Goal: Check status: Check status

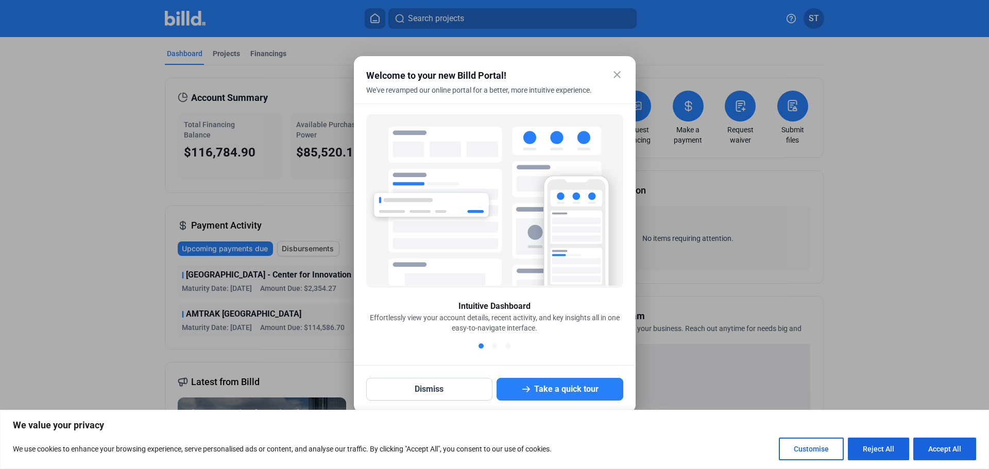
click at [617, 74] on mat-icon "close" at bounding box center [617, 75] width 12 height 12
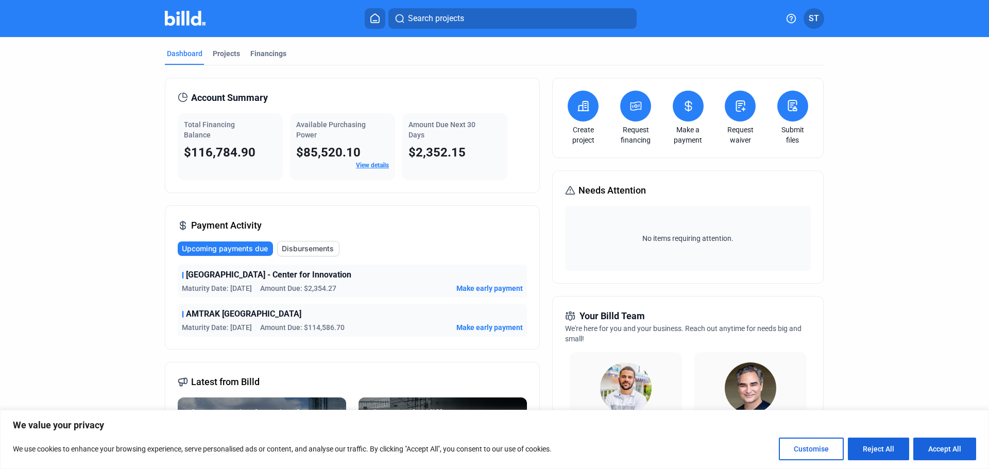
click at [237, 253] on span "Upcoming payments due" at bounding box center [225, 249] width 86 height 10
click at [232, 247] on span "Upcoming payments due" at bounding box center [225, 249] width 86 height 10
click at [943, 445] on button "Accept All" at bounding box center [945, 449] width 63 height 23
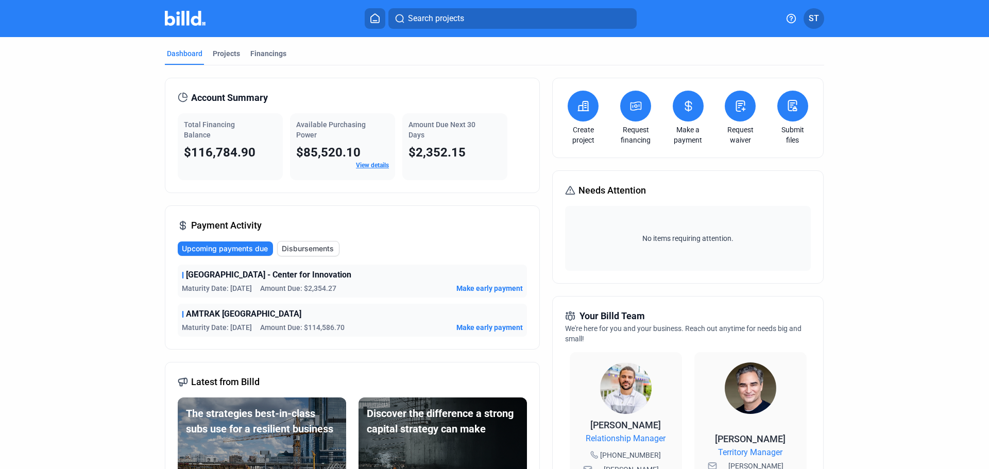
checkbox input "true"
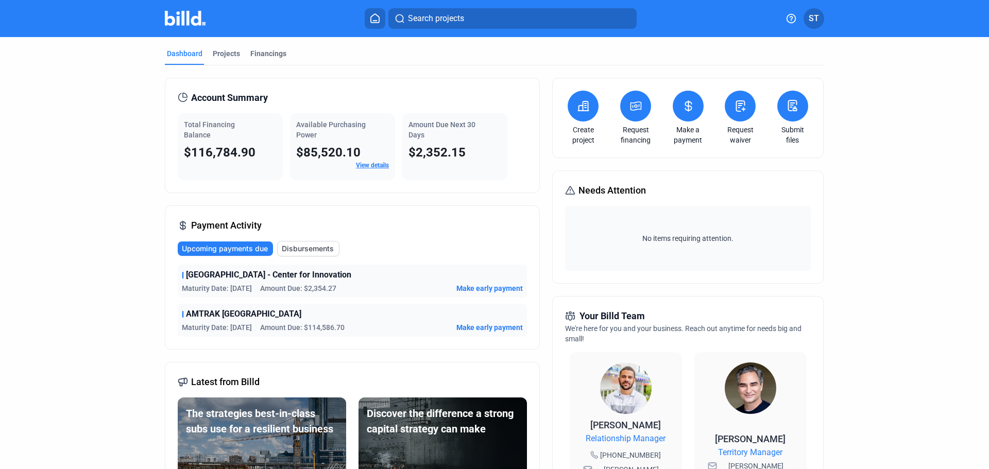
click at [228, 251] on span "Upcoming payments due" at bounding box center [225, 249] width 86 height 10
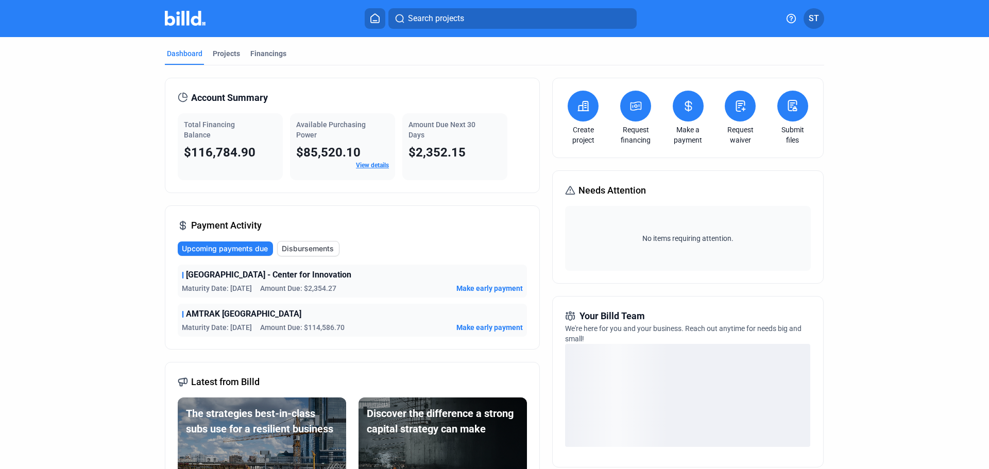
click at [230, 247] on span "Upcoming payments due" at bounding box center [225, 249] width 86 height 10
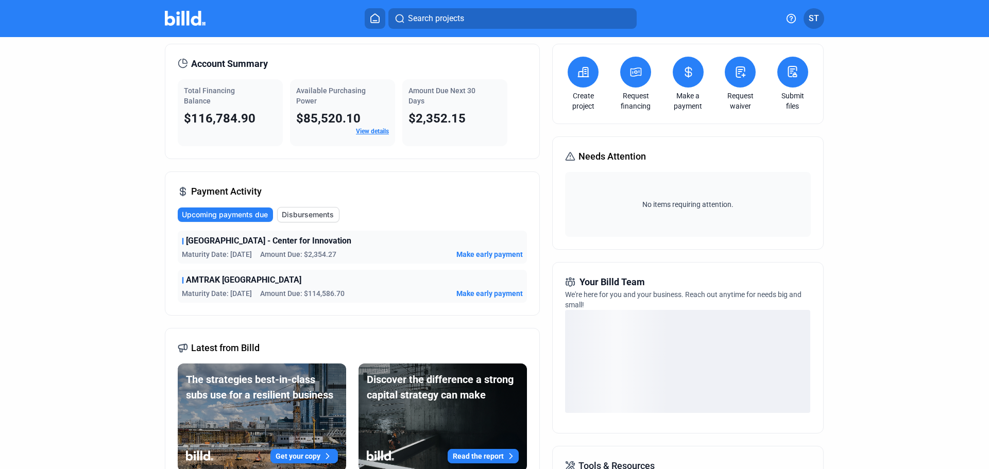
scroll to position [52, 0]
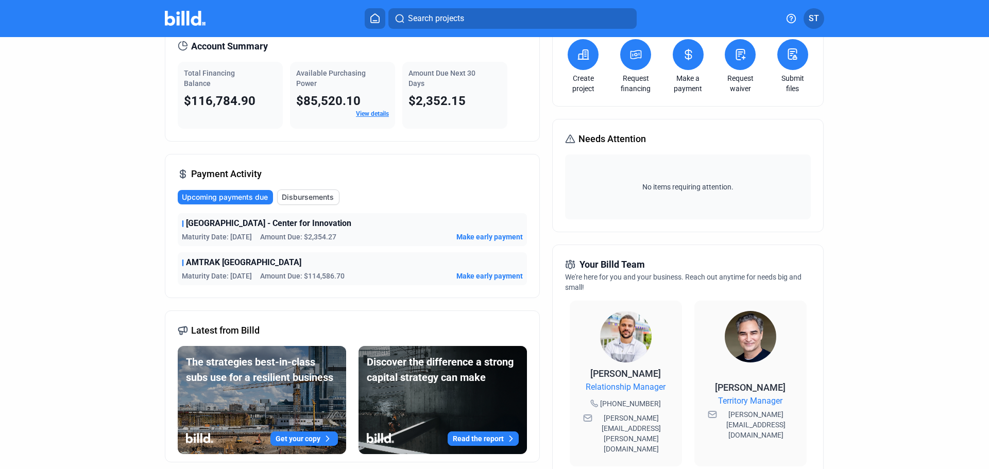
click at [221, 199] on span "Upcoming payments due" at bounding box center [225, 197] width 86 height 10
click at [317, 199] on span "Disbursements" at bounding box center [308, 197] width 52 height 10
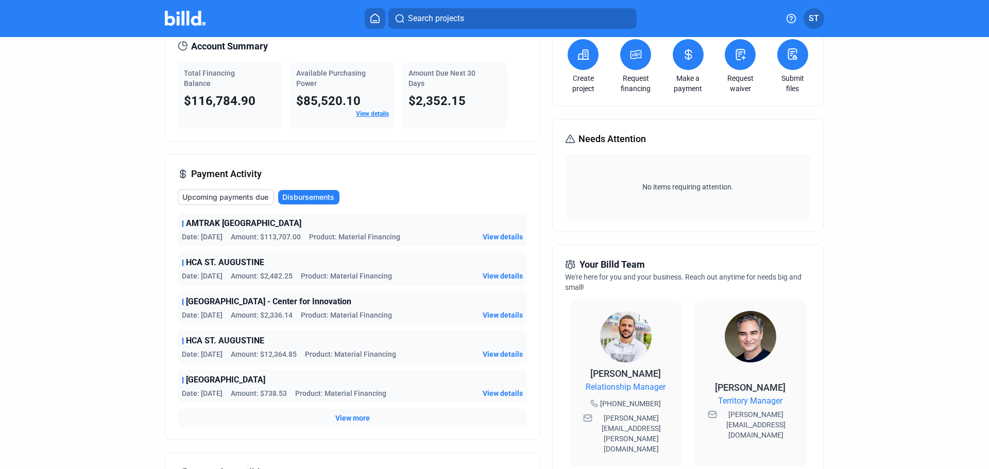
click at [248, 195] on span "Upcoming payments due" at bounding box center [225, 197] width 86 height 10
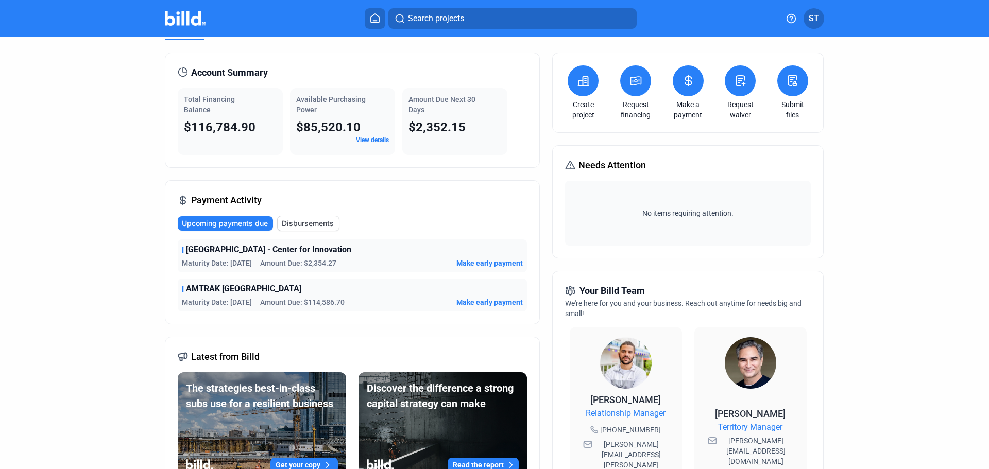
scroll to position [0, 0]
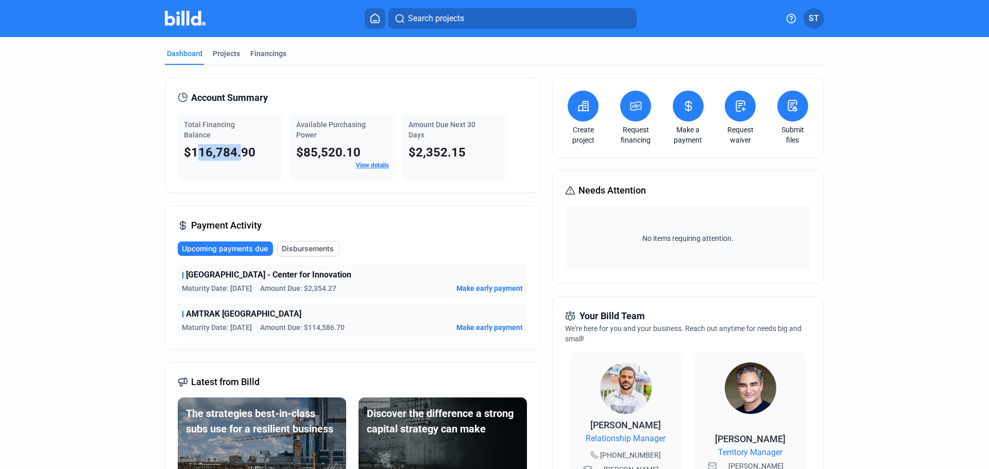
drag, startPoint x: 196, startPoint y: 152, endPoint x: 239, endPoint y: 155, distance: 42.9
click at [239, 155] on span "$116,784.90" at bounding box center [220, 152] width 72 height 14
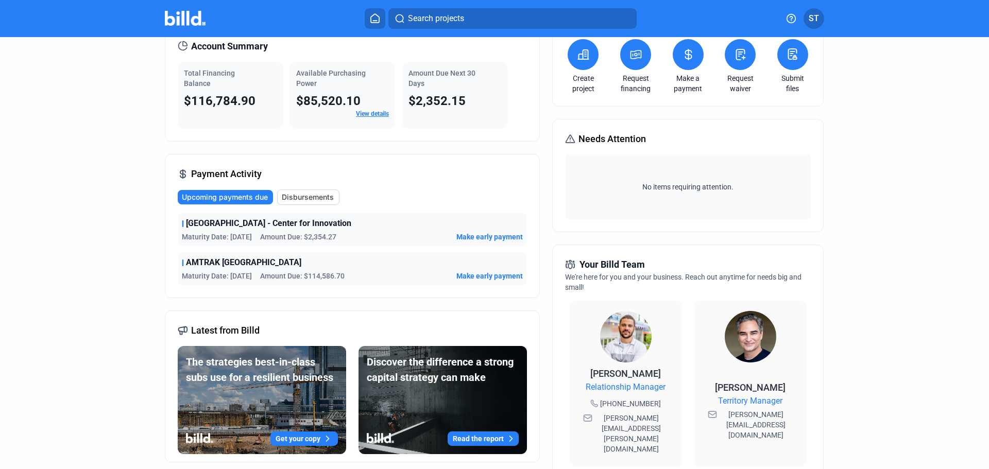
click at [205, 199] on span "Upcoming payments due" at bounding box center [225, 197] width 86 height 10
click at [209, 198] on span "Upcoming payments due" at bounding box center [225, 197] width 86 height 10
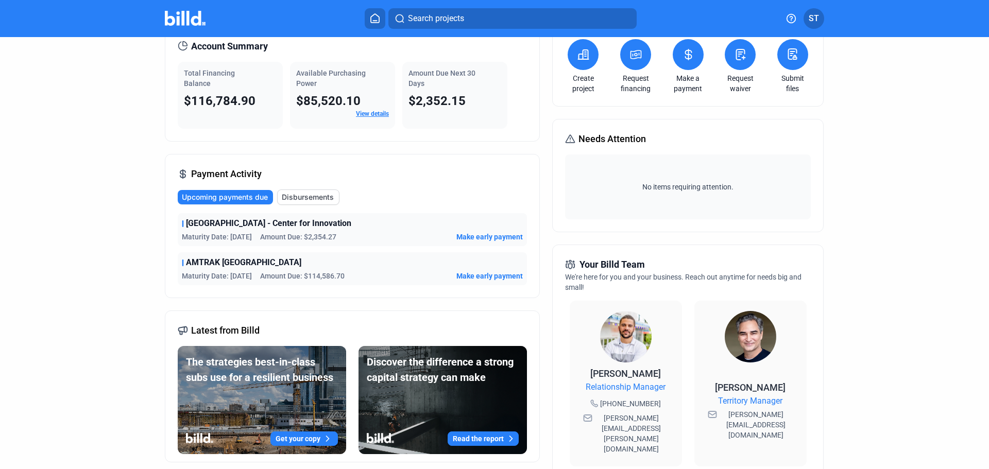
click at [209, 198] on span "Upcoming payments due" at bounding box center [225, 197] width 86 height 10
drag, startPoint x: 228, startPoint y: 236, endPoint x: 263, endPoint y: 235, distance: 35.1
click at [263, 235] on div "Maturity Date: 9/18/25 Amount Due: $2,354.27" at bounding box center [259, 237] width 155 height 10
click at [263, 235] on span "Amount Due: $2,354.27" at bounding box center [298, 237] width 76 height 10
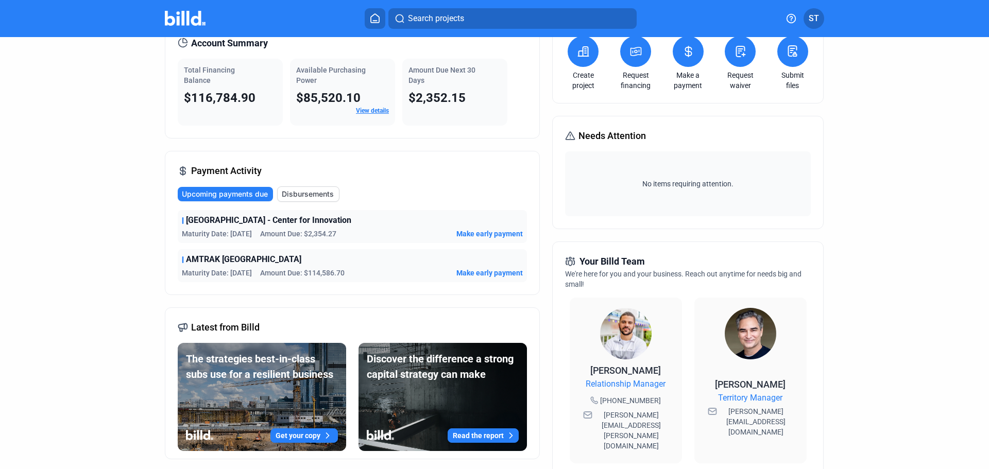
scroll to position [0, 0]
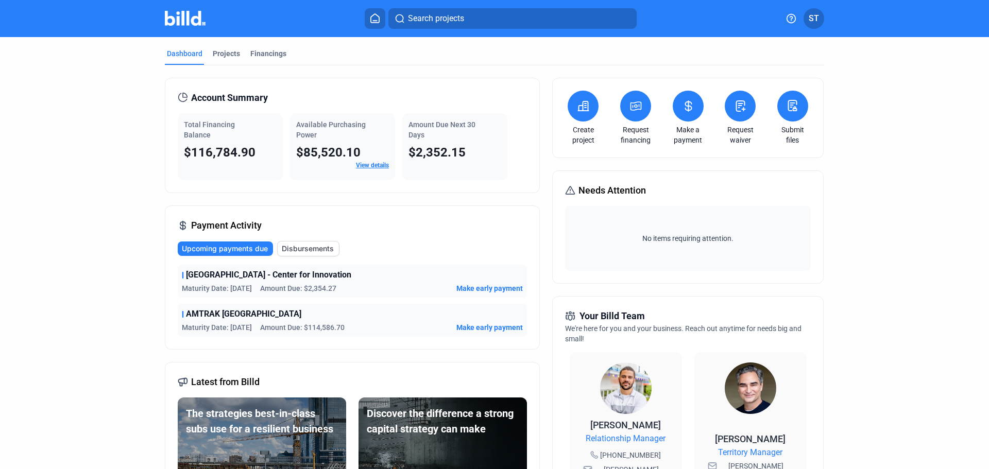
click at [146, 215] on div "Dashboard Projects Financings Account Summary Total Financing Balance $116,784.…" at bounding box center [494, 393] width 701 height 713
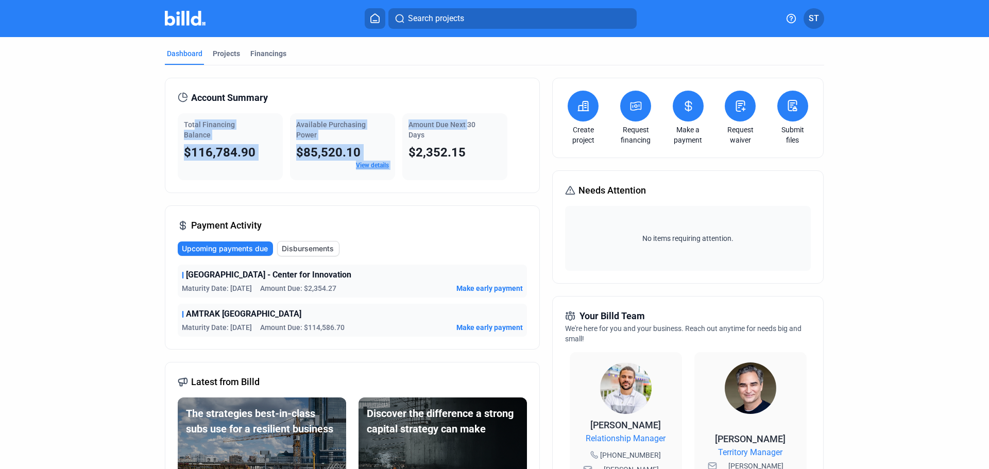
drag, startPoint x: 193, startPoint y: 126, endPoint x: 544, endPoint y: 128, distance: 350.9
click at [528, 128] on div "Account Summary Total Financing Balance $116,784.90 Available Purchasing Power …" at bounding box center [352, 135] width 375 height 115
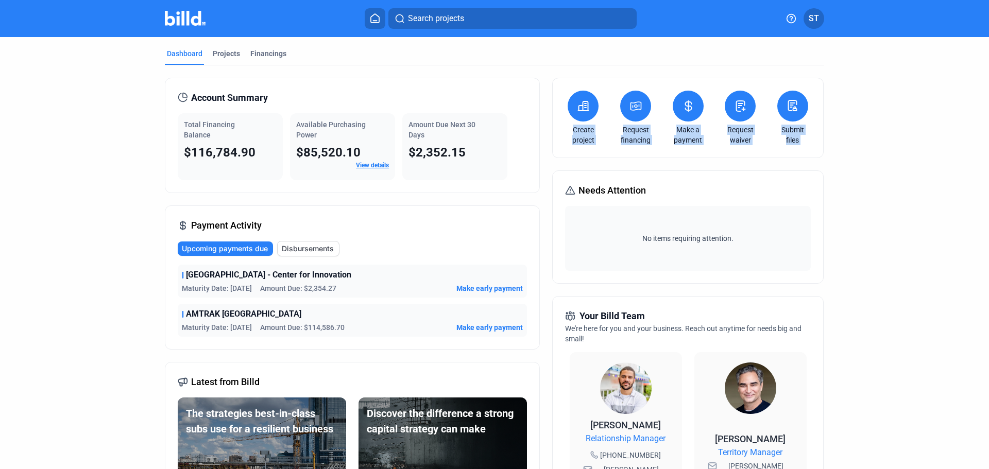
drag, startPoint x: 544, startPoint y: 128, endPoint x: 553, endPoint y: 167, distance: 39.7
click at [553, 167] on div "Account Summary Total Financing Balance $116,784.90 Available Purchasing Power …" at bounding box center [495, 407] width 660 height 684
click at [553, 167] on div "Create project Request financing Make a payment Request waiver Submit files Nee…" at bounding box center [687, 408] width 271 height 660
click at [223, 53] on div "Projects" at bounding box center [226, 53] width 27 height 10
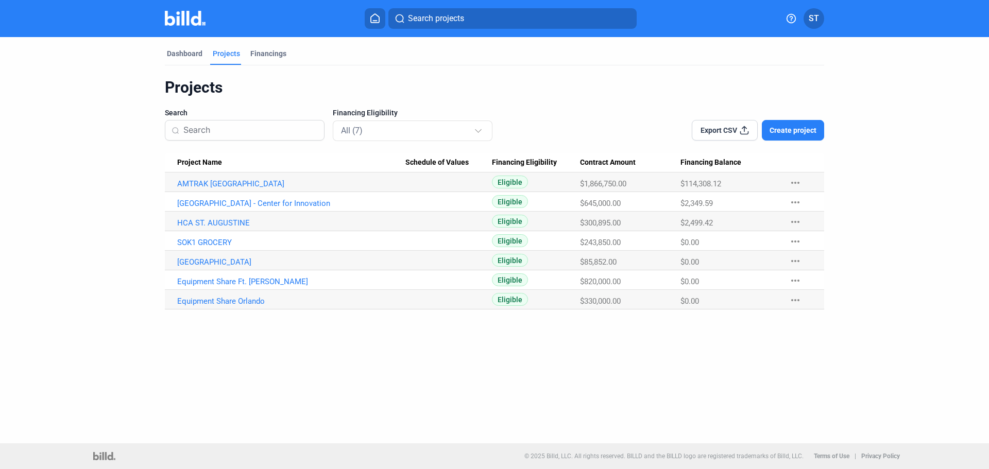
drag, startPoint x: 167, startPoint y: 202, endPoint x: 806, endPoint y: 217, distance: 639.2
click at [806, 217] on tbody "AMTRAK JACKSONVILLE Eligible $1,866,750.00 $114,308.12 more_horiz Tallahassee S…" at bounding box center [495, 241] width 660 height 137
click at [216, 183] on link "AMTRAK [GEOGRAPHIC_DATA]" at bounding box center [291, 183] width 228 height 9
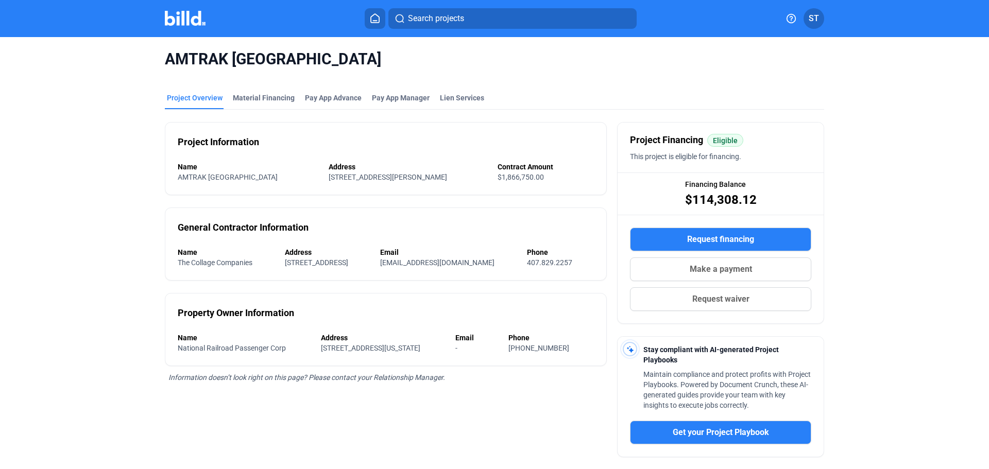
click at [611, 265] on div "Project Information Name AMTRAK JACKSONVILLE Address 3570 Clifford Ln, Jacksonv…" at bounding box center [495, 342] width 660 height 464
click at [96, 157] on div "AMTRAK JACKSONVILLE Project Overview Material Financing Pay App Advance Pay App…" at bounding box center [494, 311] width 831 height 549
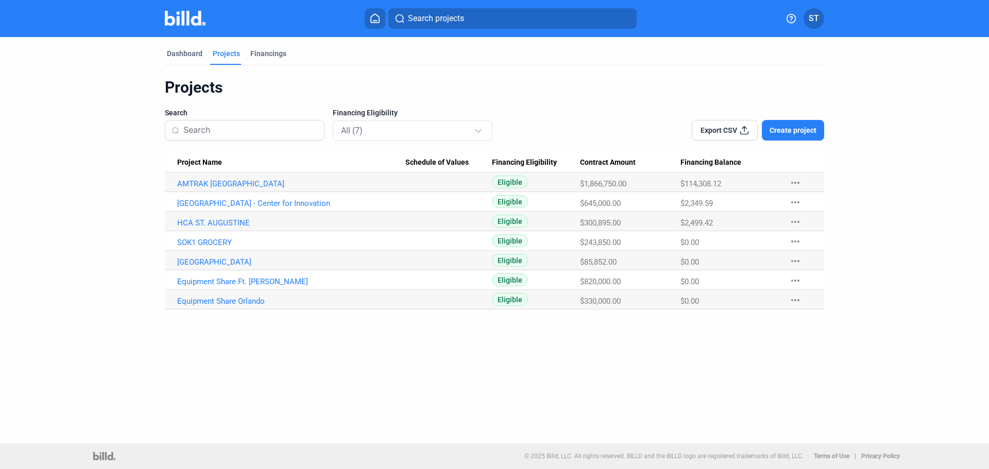
click at [356, 346] on div "Dashboard Projects Financings Projects Search Financing Eligibility All (7) Exp…" at bounding box center [494, 240] width 989 height 407
click at [801, 205] on mat-icon "more_horiz" at bounding box center [795, 202] width 12 height 12
click at [854, 195] on div at bounding box center [494, 234] width 989 height 469
click at [197, 56] on div "Dashboard" at bounding box center [185, 53] width 36 height 10
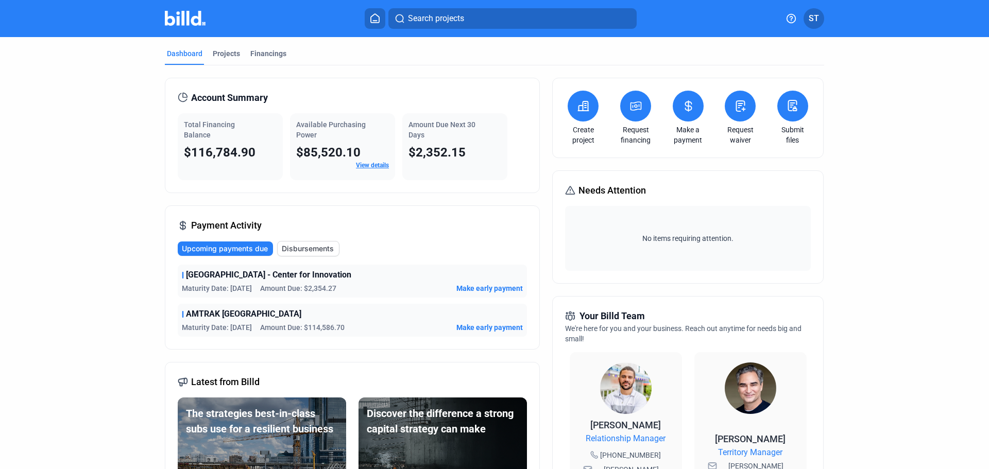
click at [144, 230] on div "Dashboard Projects Financings Account Summary Total Financing Balance $116,784.…" at bounding box center [494, 393] width 701 height 713
click at [540, 196] on div "Account Summary Total Financing Balance $116,784.90 Available Purchasing Power …" at bounding box center [495, 407] width 660 height 684
click at [840, 138] on div "Dashboard Projects Financings Account Summary Total Financing Balance $116,784.…" at bounding box center [494, 393] width 701 height 713
click at [141, 112] on dashboard "Dashboard Projects Financings Account Summary Total Financing Balance $116,784.…" at bounding box center [494, 393] width 890 height 713
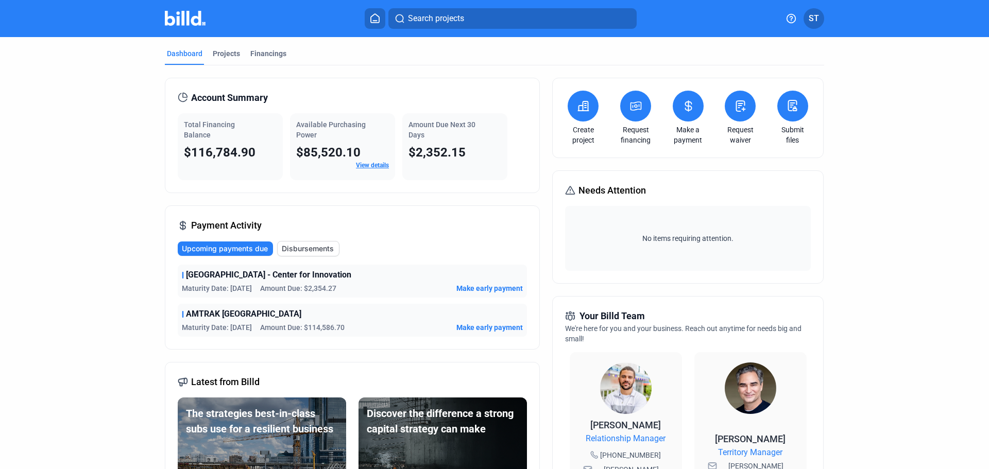
click at [80, 191] on dashboard "Dashboard Projects Financings Account Summary Total Financing Balance $116,784.…" at bounding box center [494, 393] width 890 height 713
click at [133, 195] on dashboard "Dashboard Projects Financings Account Summary Total Financing Balance $116,784.…" at bounding box center [494, 393] width 890 height 713
click at [128, 116] on dashboard "Dashboard Projects Financings Account Summary Total Financing Balance $116,784.…" at bounding box center [494, 393] width 890 height 713
click at [145, 106] on div "Dashboard Projects Financings Account Summary Total Financing Balance $116,784.…" at bounding box center [494, 393] width 701 height 713
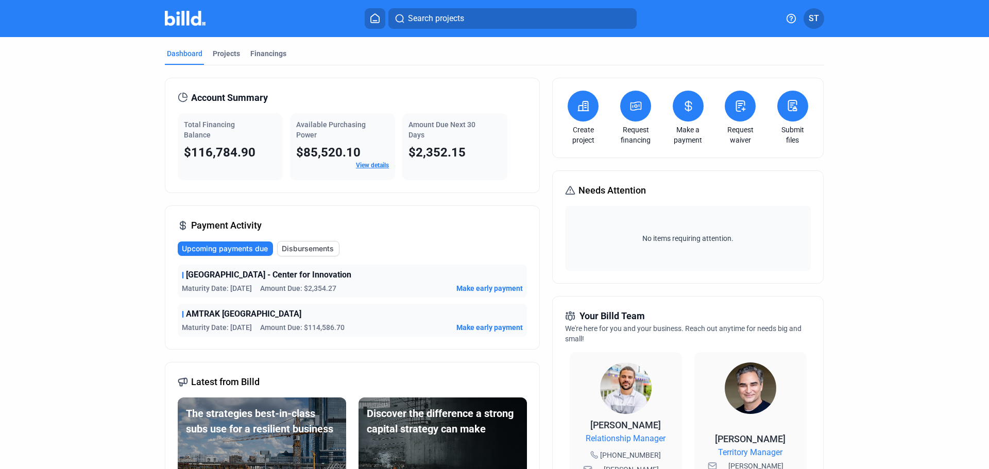
click at [126, 289] on dashboard "Dashboard Projects Financings Account Summary Total Financing Balance $116,784.…" at bounding box center [494, 393] width 890 height 713
click at [923, 196] on dashboard "Dashboard Projects Financings Account Summary Total Financing Balance $116,784.…" at bounding box center [494, 393] width 890 height 713
